Goal: Transaction & Acquisition: Purchase product/service

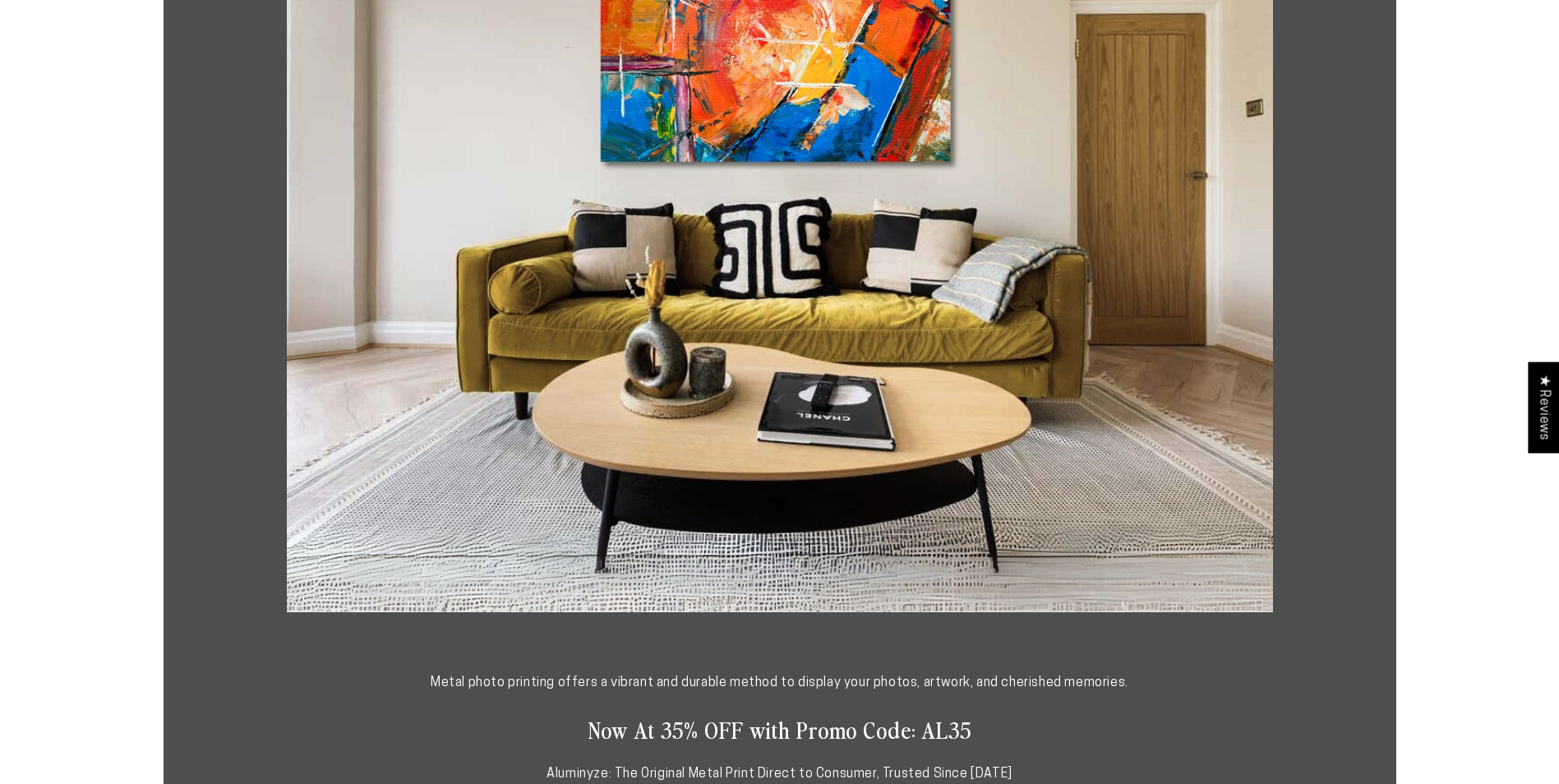
scroll to position [904, 0]
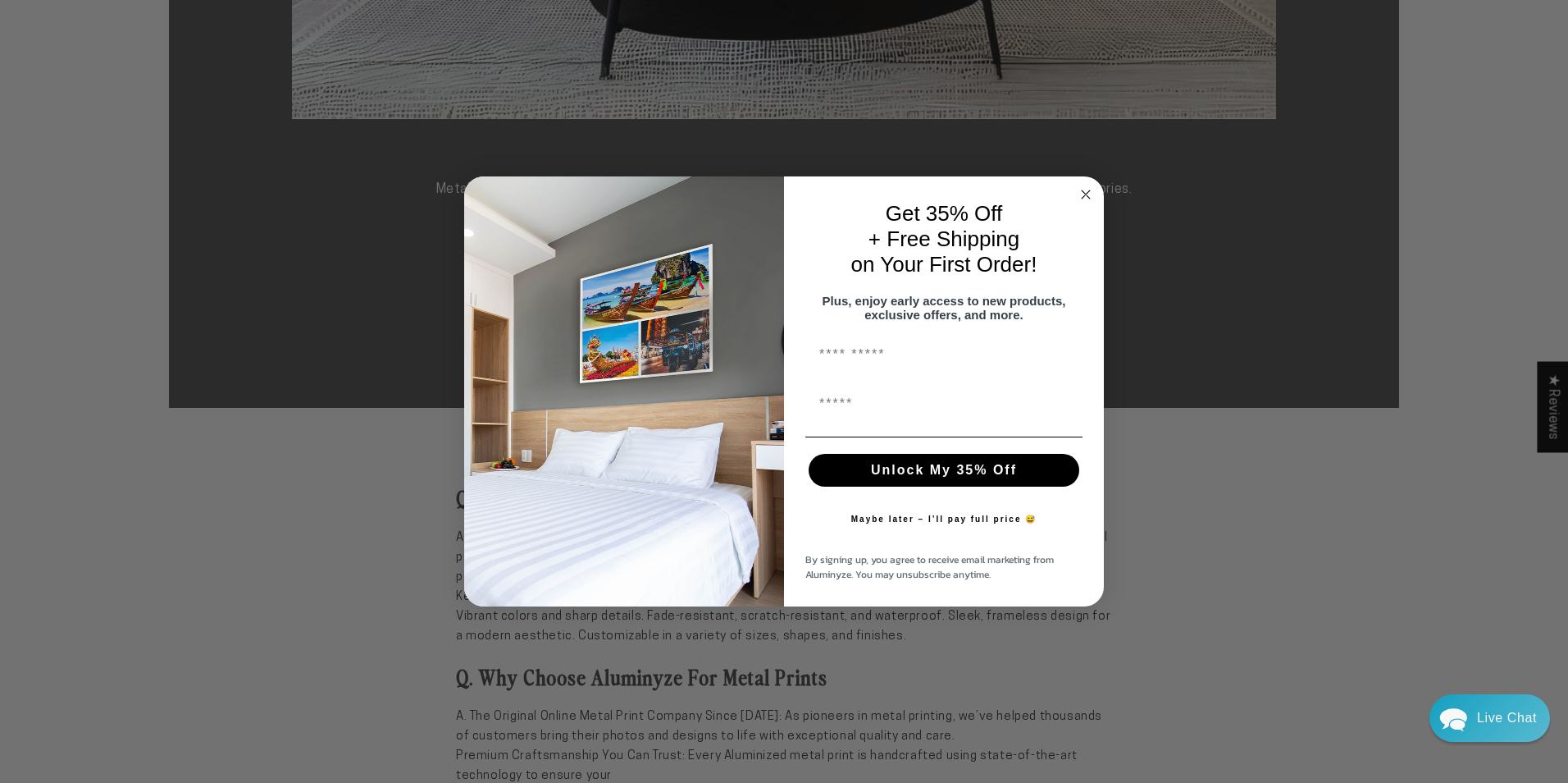
click at [1085, 191] on icon "Close dialog" at bounding box center [1085, 195] width 8 height 8
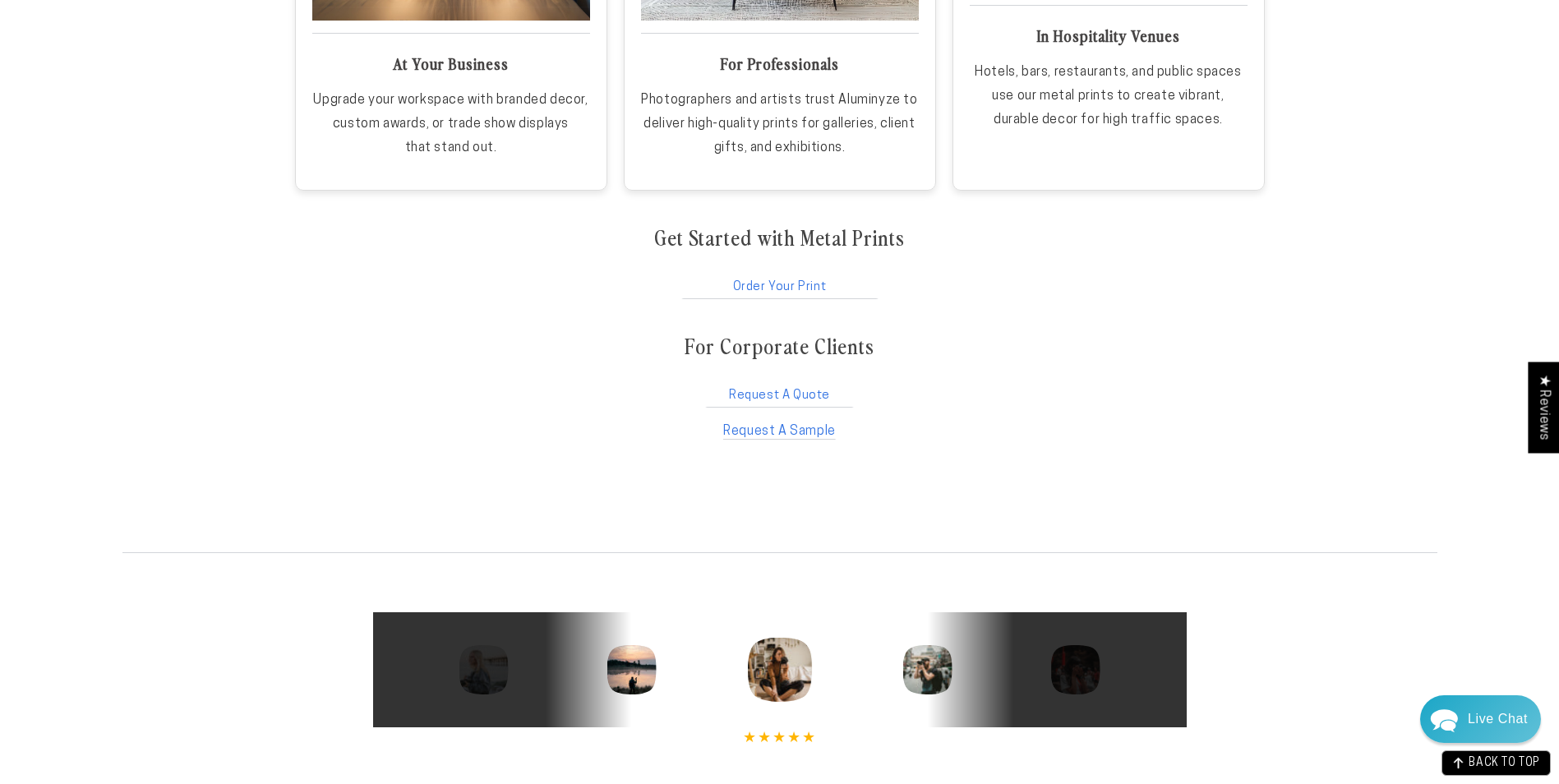
scroll to position [2793, 0]
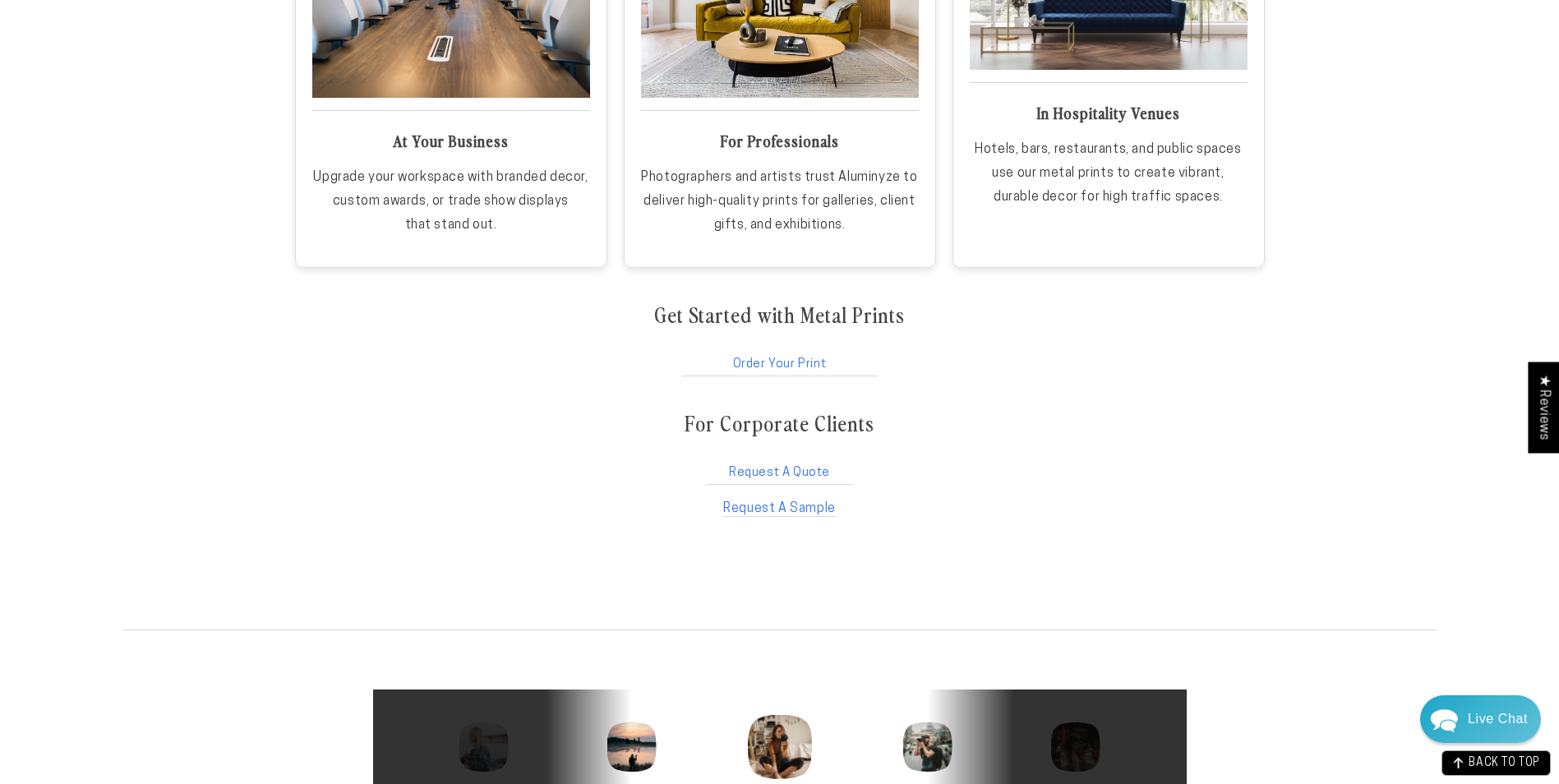
click at [795, 360] on link "Order Your Print" at bounding box center [780, 360] width 201 height 31
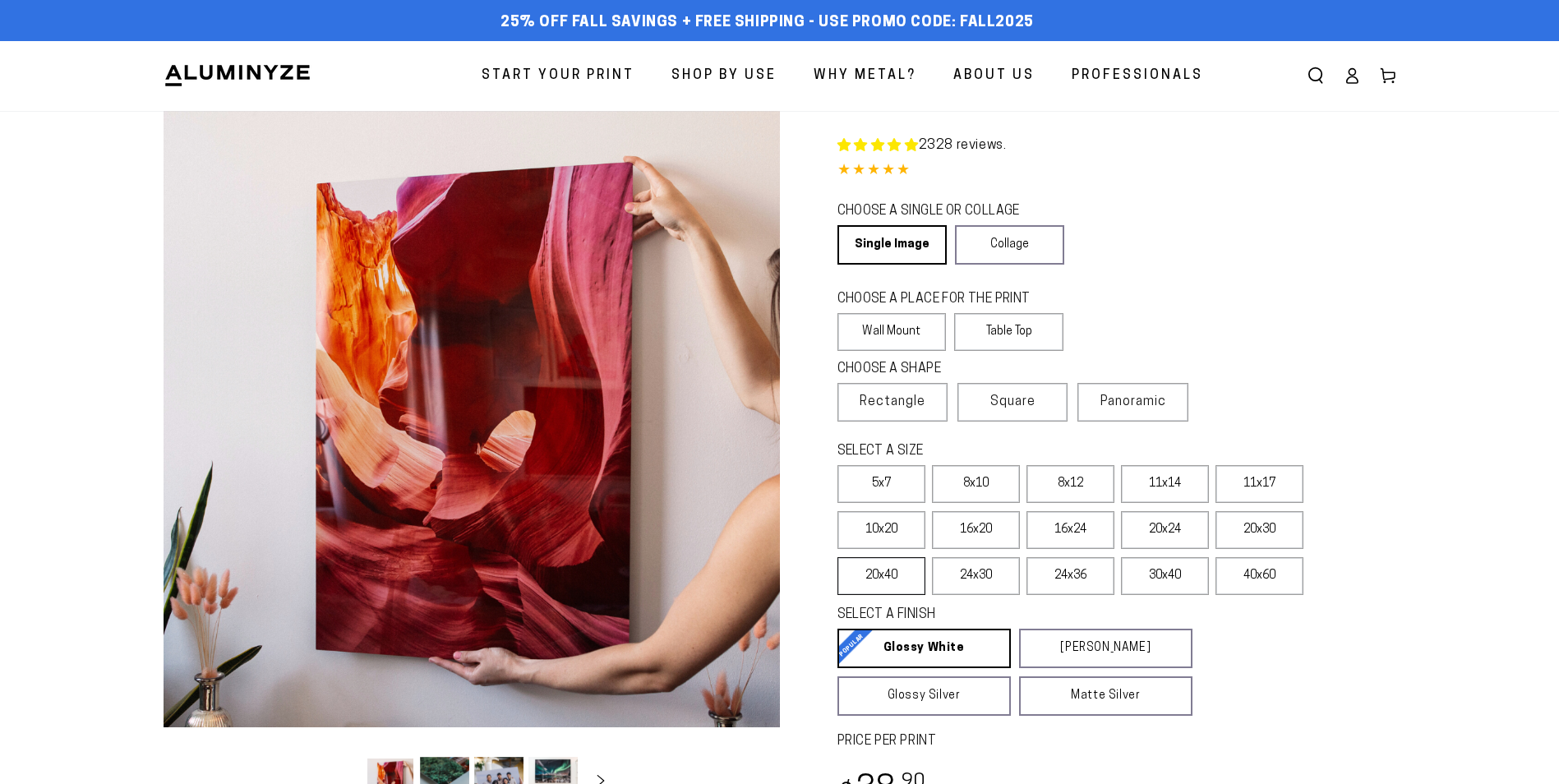
select select "**********"
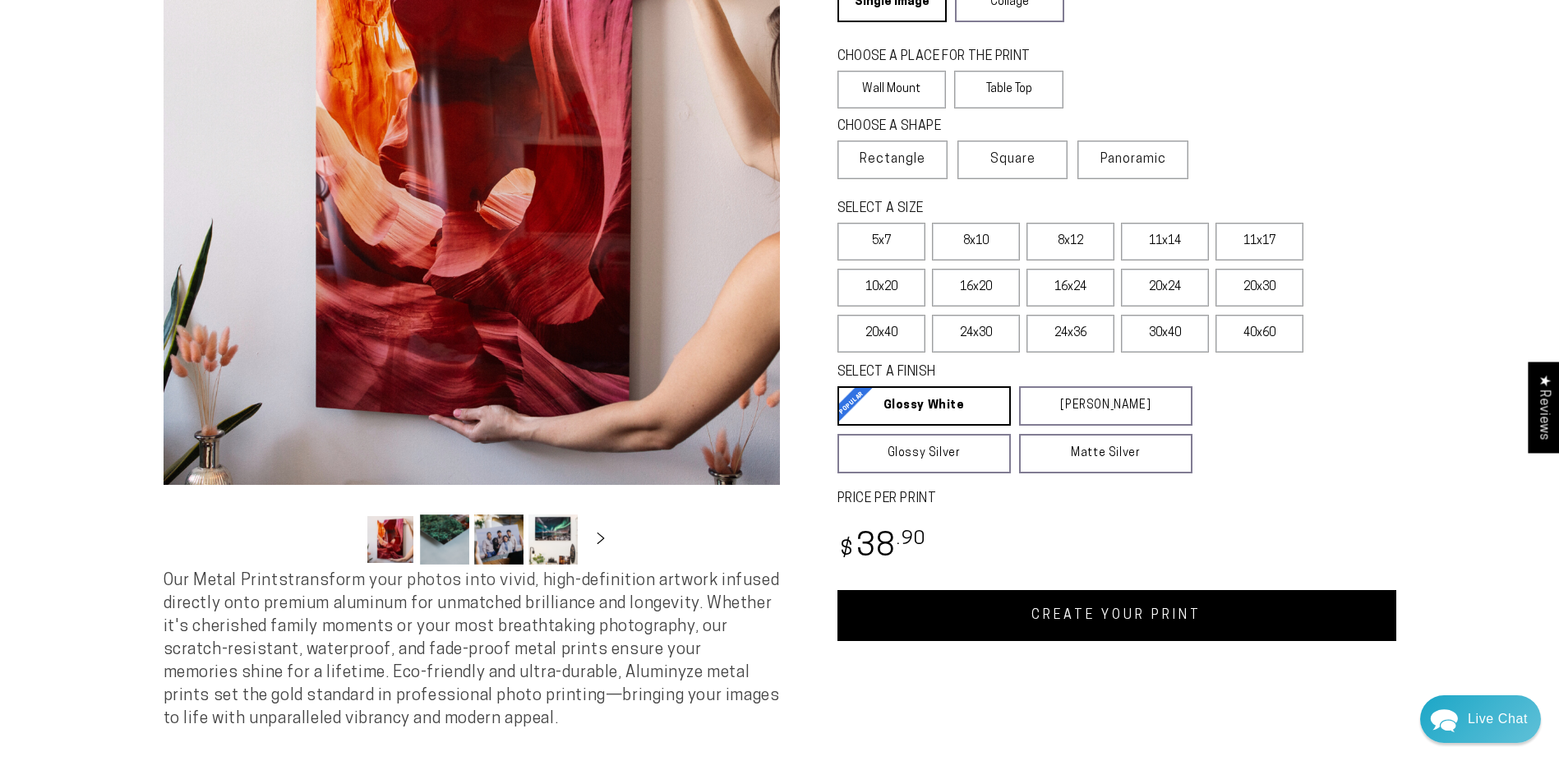
scroll to position [247, 0]
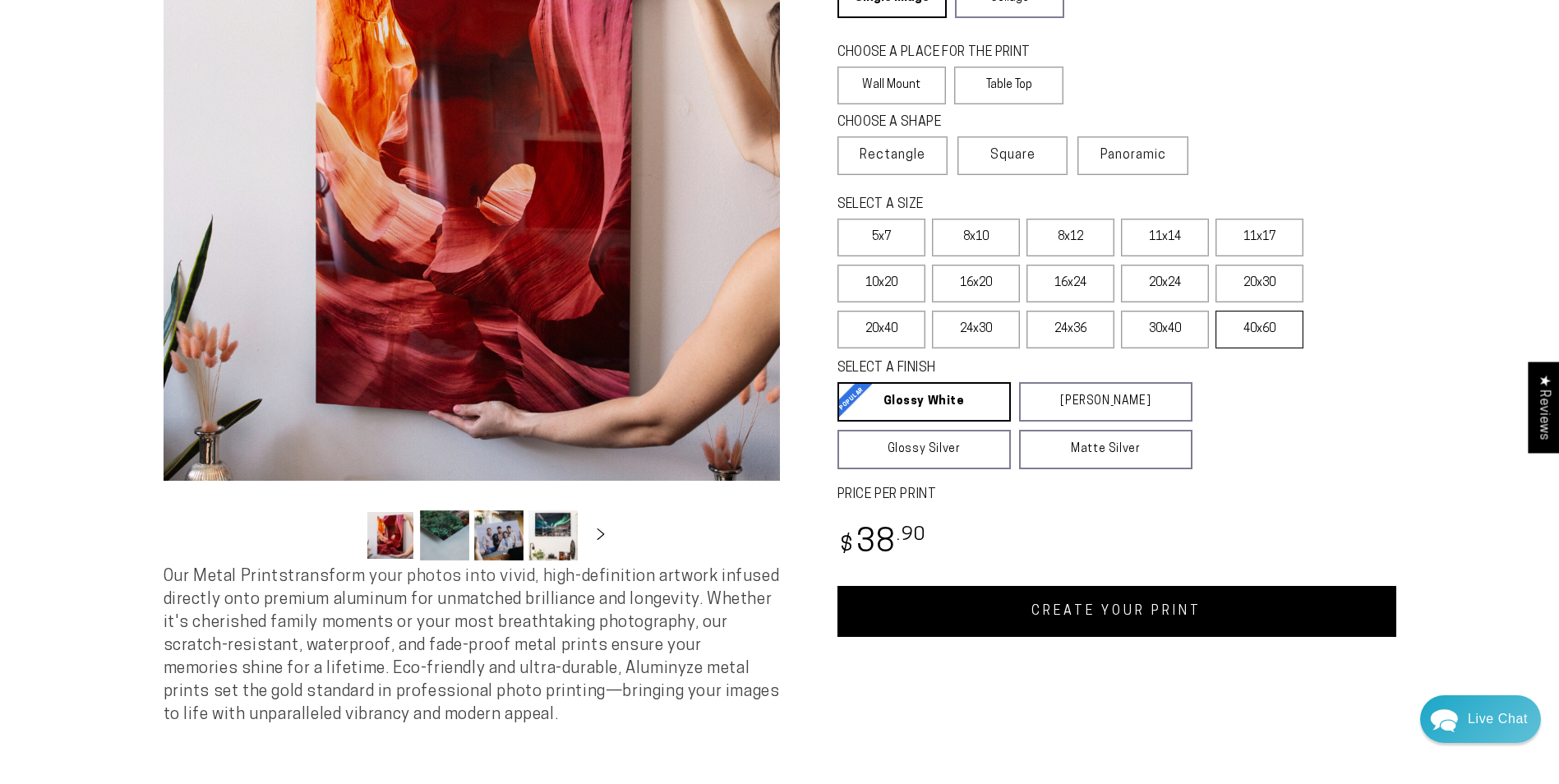
click at [1250, 334] on label "40x60" at bounding box center [1259, 329] width 88 height 38
click at [1162, 320] on label "30x40" at bounding box center [1165, 329] width 88 height 38
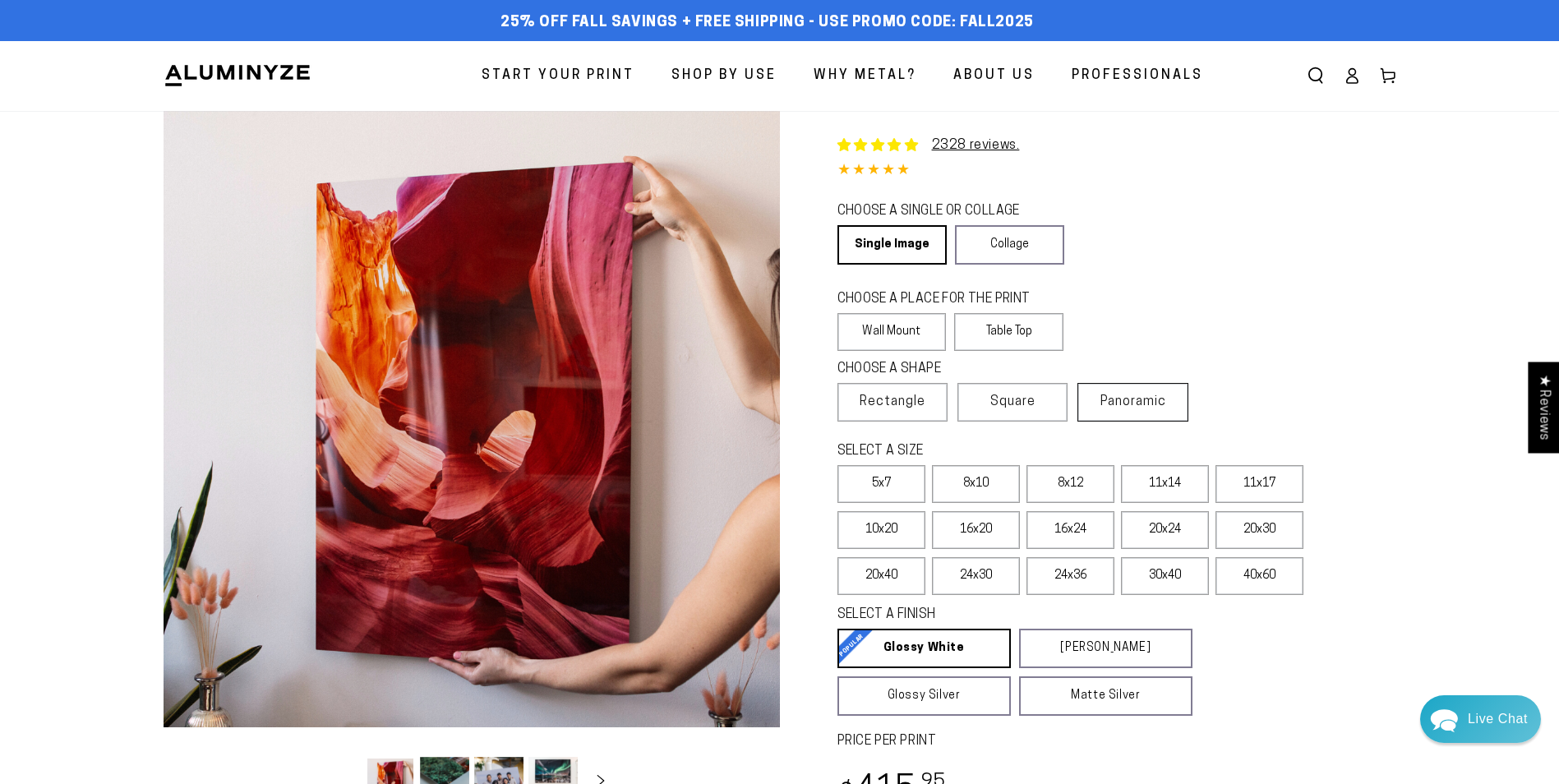
click at [1110, 405] on span "Panoramic" at bounding box center [1133, 402] width 66 height 13
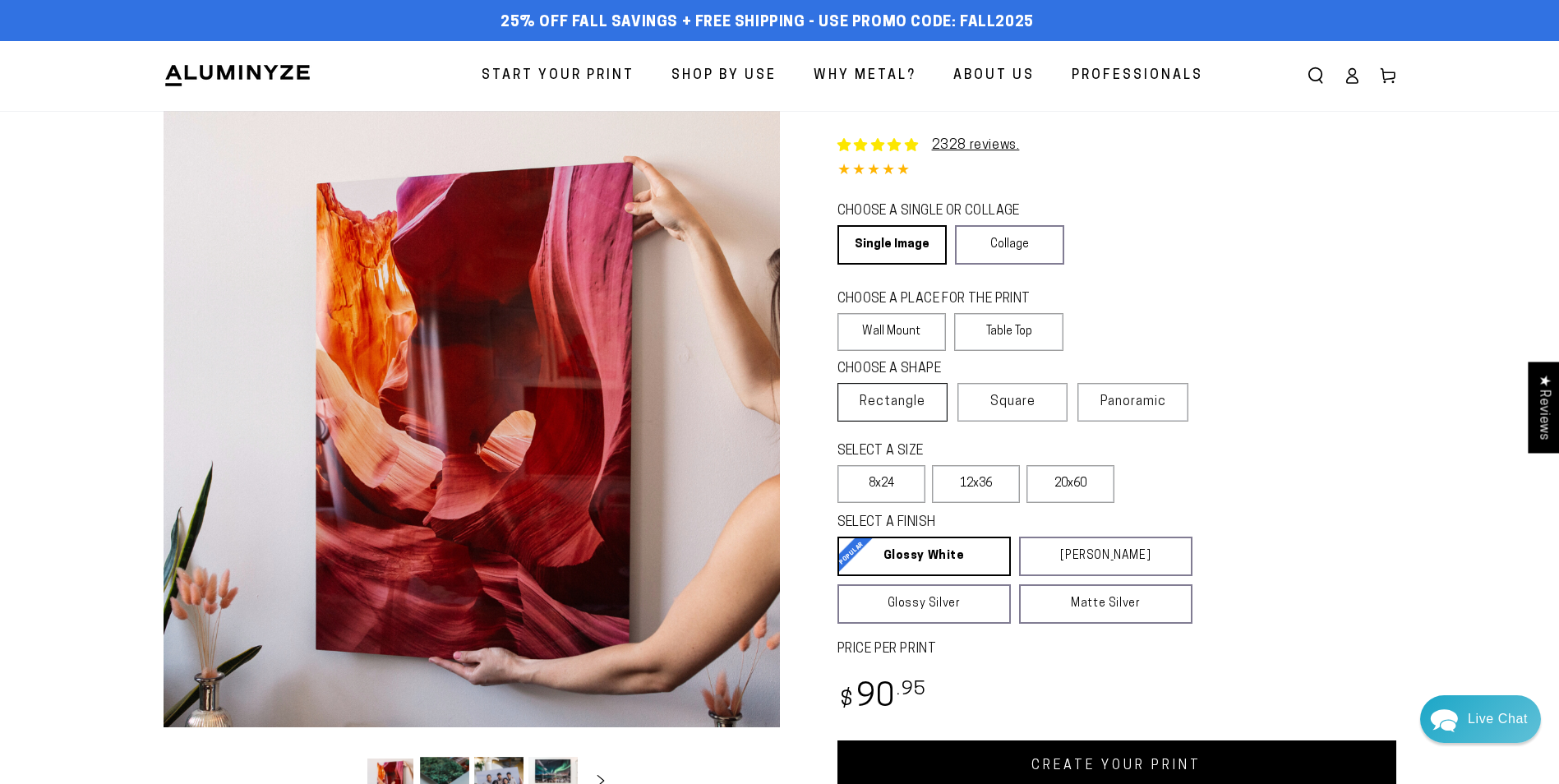
click at [898, 410] on label "Rectangle" at bounding box center [892, 402] width 110 height 39
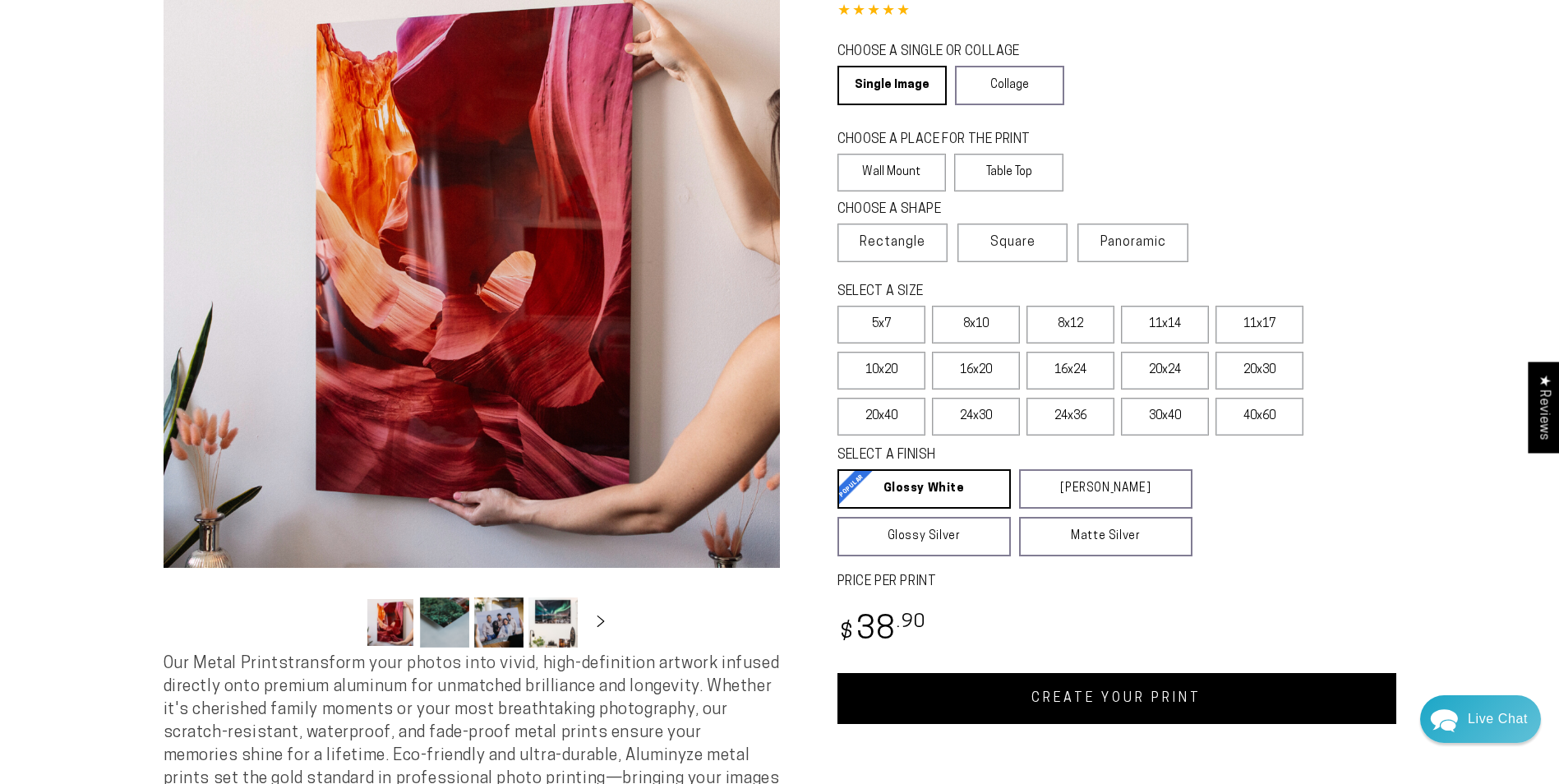
scroll to position [165, 0]
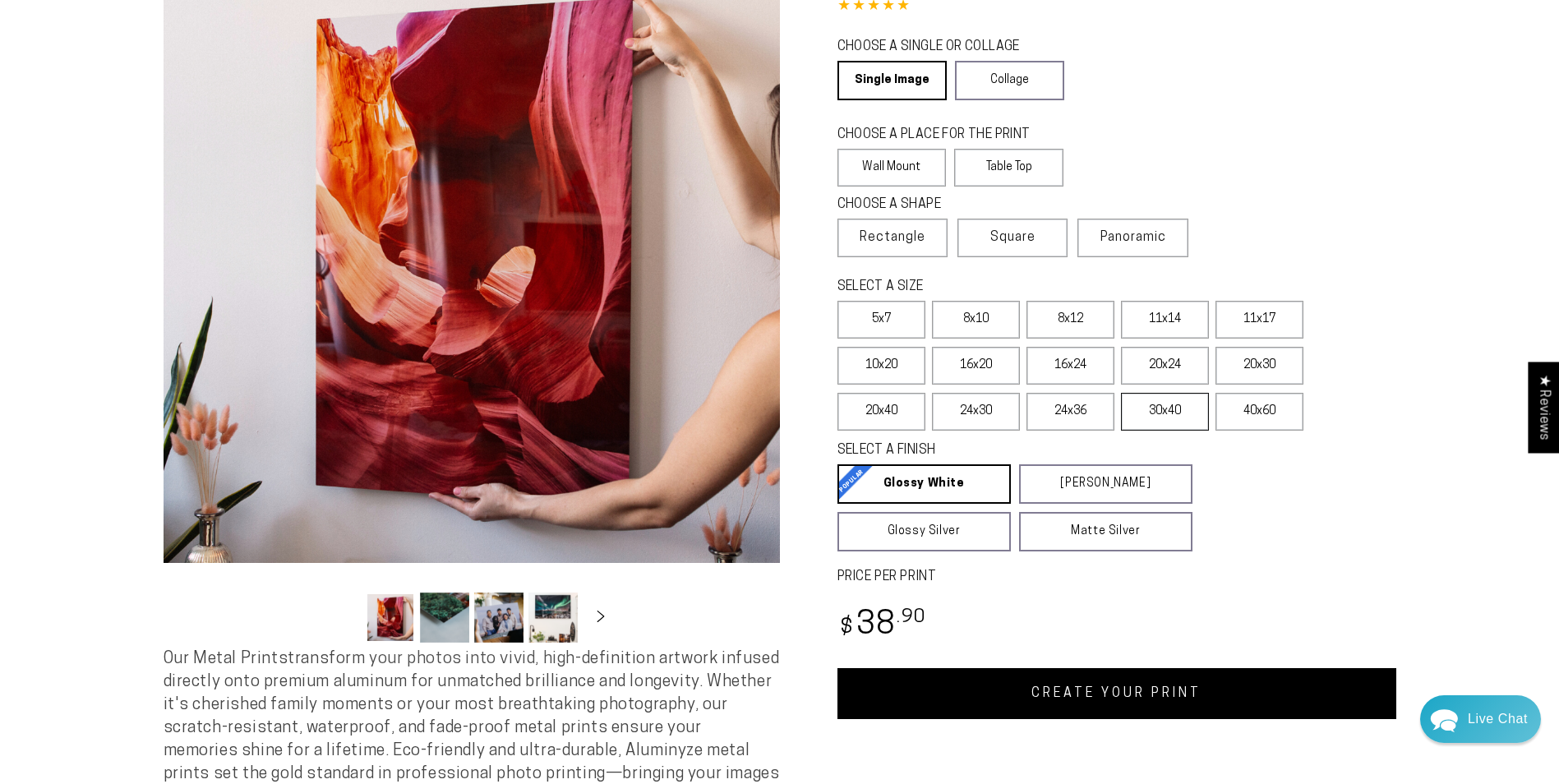
click at [1152, 423] on label "30x40" at bounding box center [1165, 411] width 88 height 38
click at [1073, 417] on label "24x36" at bounding box center [1069, 411] width 88 height 38
click at [988, 417] on label "24x30" at bounding box center [975, 411] width 88 height 38
click at [1068, 415] on label "24x36" at bounding box center [1069, 411] width 88 height 38
click at [1181, 406] on label "30x40" at bounding box center [1165, 411] width 88 height 38
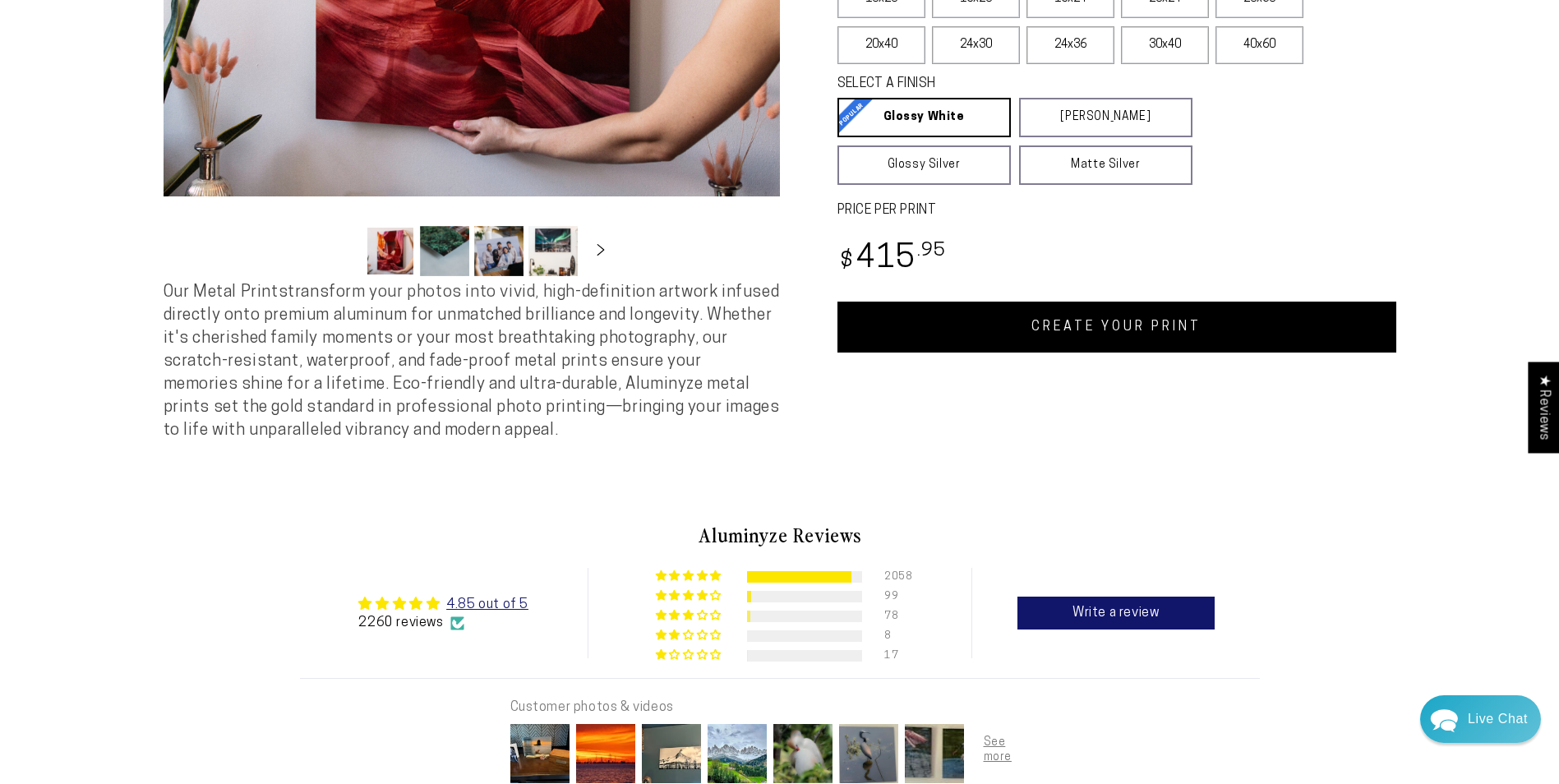
scroll to position [328, 0]
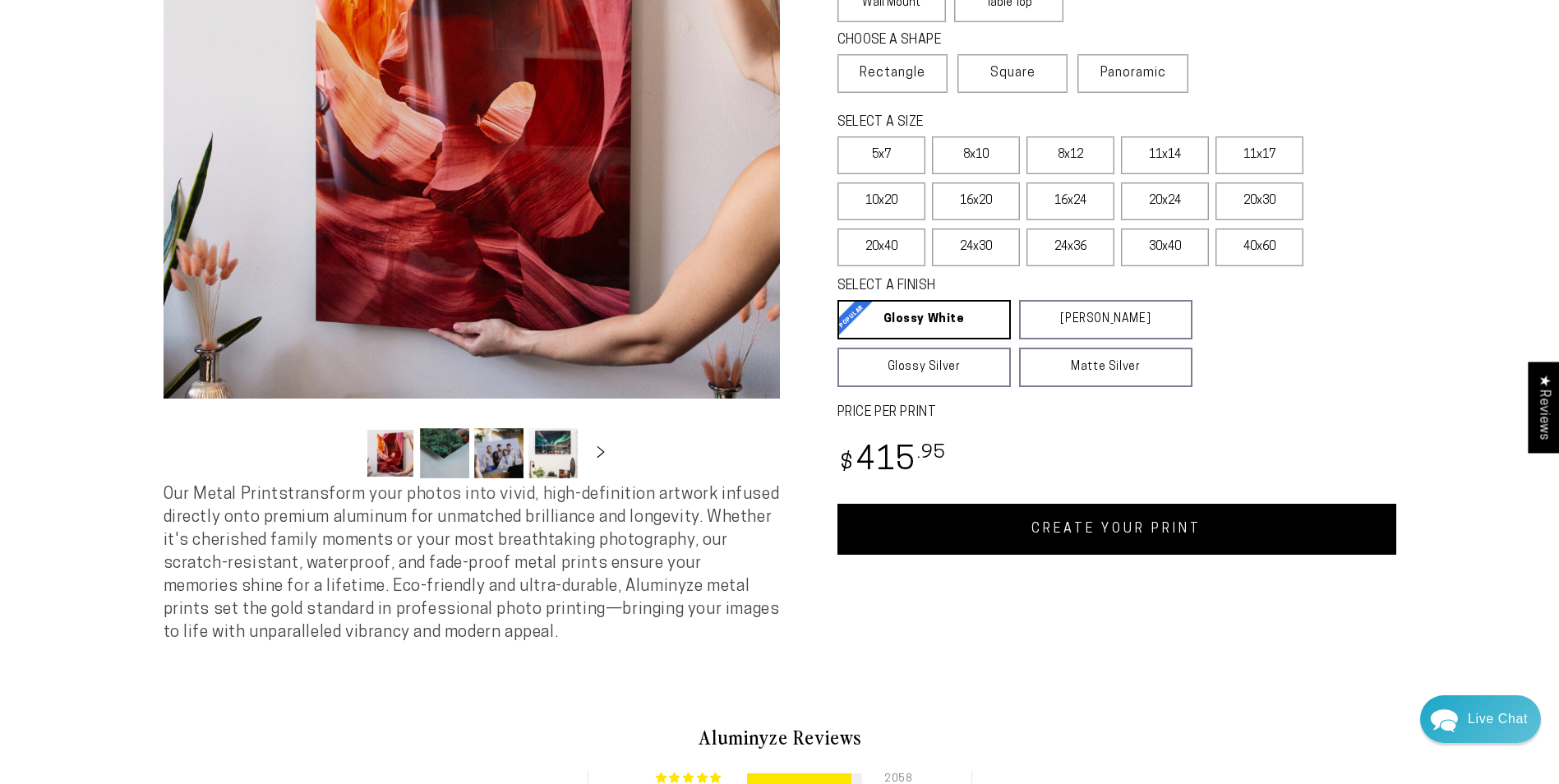
click at [1054, 527] on link "CREATE YOUR PRINT" at bounding box center [1117, 529] width 559 height 51
